Goal: Navigation & Orientation: Go to known website

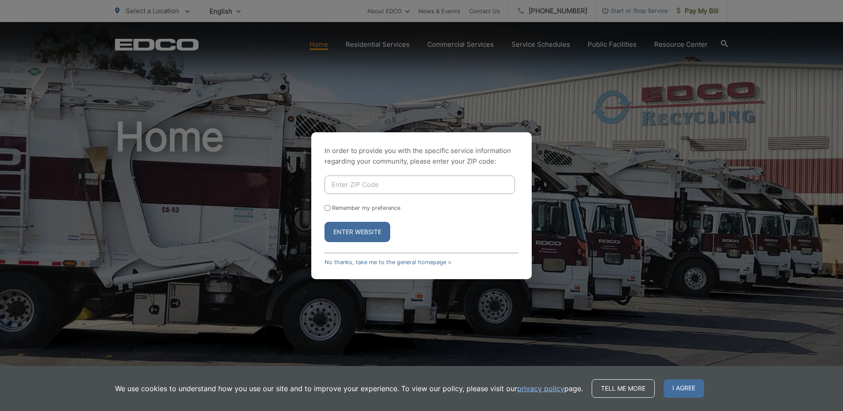
click at [362, 230] on button "Enter Website" at bounding box center [357, 232] width 66 height 20
click at [342, 232] on button "Enter Website" at bounding box center [357, 232] width 66 height 20
click at [410, 262] on link "No thanks, take me to the general homepage >" at bounding box center [387, 262] width 127 height 7
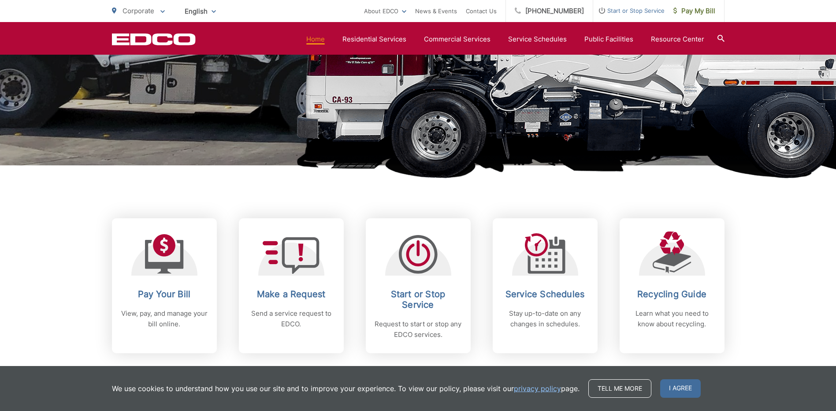
scroll to position [441, 0]
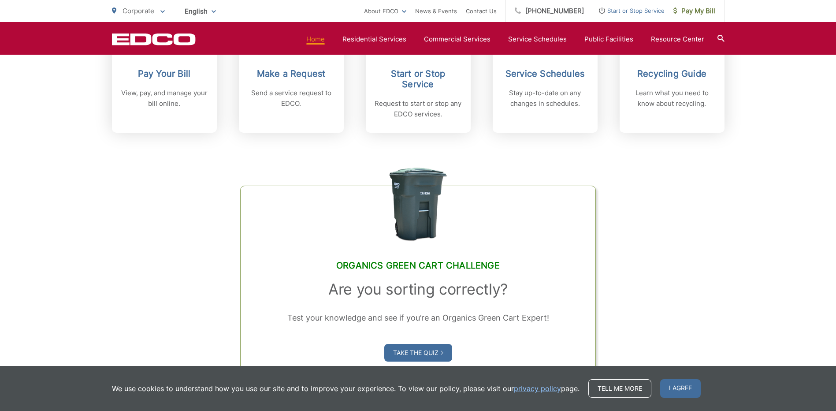
drag, startPoint x: 163, startPoint y: 40, endPoint x: 87, endPoint y: 72, distance: 82.8
